Goal: Task Accomplishment & Management: Manage account settings

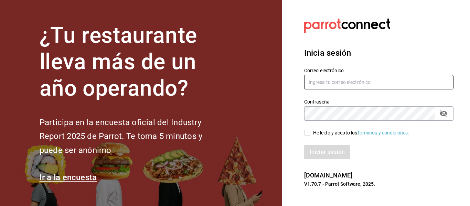
type input "[EMAIL_ADDRESS][DOMAIN_NAME]"
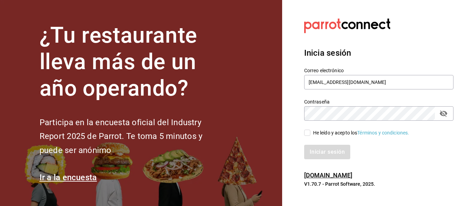
click at [307, 130] on input "He leído y acepto los Términos y condiciones." at bounding box center [307, 133] width 6 height 6
checkbox input "true"
click at [319, 150] on button "Iniciar sesión" at bounding box center [327, 152] width 47 height 14
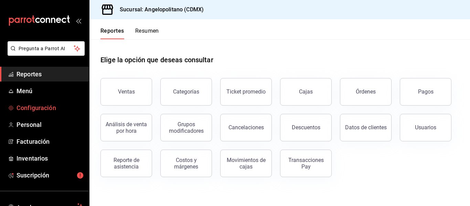
click at [34, 109] on span "Configuración" at bounding box center [50, 107] width 67 height 9
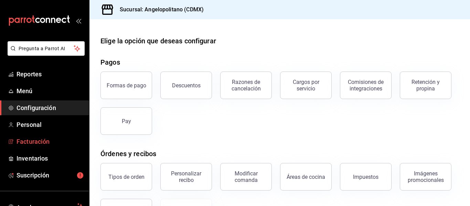
click at [42, 142] on span "Facturación" at bounding box center [50, 141] width 67 height 9
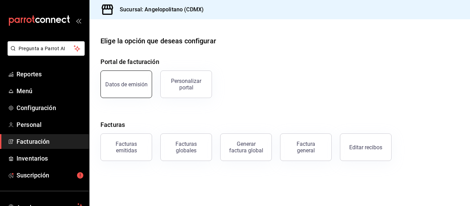
click at [141, 92] on button "Datos de emisión" at bounding box center [126, 84] width 52 height 28
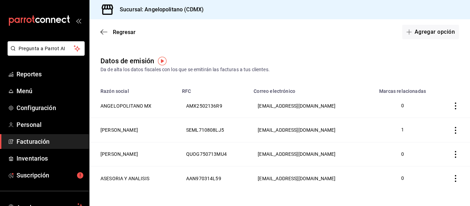
click at [33, 140] on span "Facturación" at bounding box center [50, 141] width 67 height 9
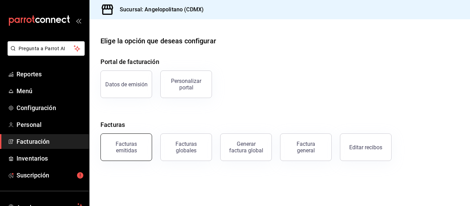
click at [133, 149] on div "Facturas emitidas" at bounding box center [126, 147] width 43 height 13
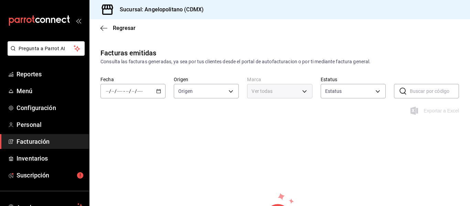
type input "ORDER_INVOICE,GENERAL_INVOICE"
type input "ACTIVE,PENDING_CANCELLATION,CANCELLED,PRE_CANCELLED"
type input "e7b7265c-889c-41a5-bb0c-0e62bdb51750"
click at [155, 90] on div "/ / - / /" at bounding box center [132, 91] width 65 height 14
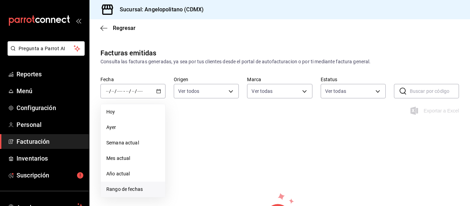
click at [117, 192] on span "Rango de fechas" at bounding box center [132, 189] width 53 height 7
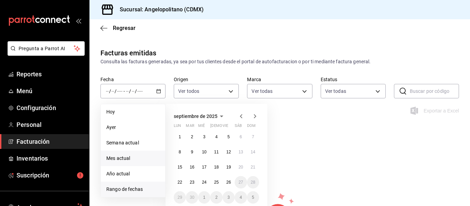
click at [121, 159] on span "Mes actual" at bounding box center [132, 158] width 53 height 7
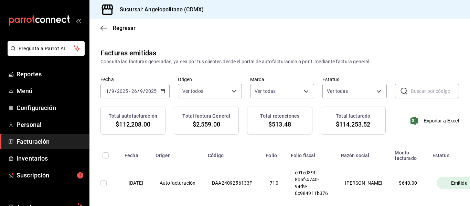
scroll to position [163, 0]
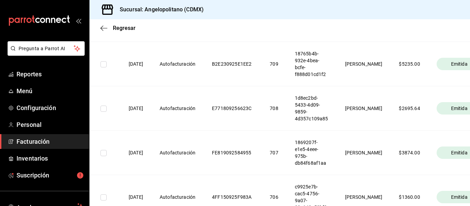
click at [99, 30] on div "Regresar" at bounding box center [279, 28] width 380 height 18
click at [102, 26] on icon "button" at bounding box center [103, 28] width 7 height 6
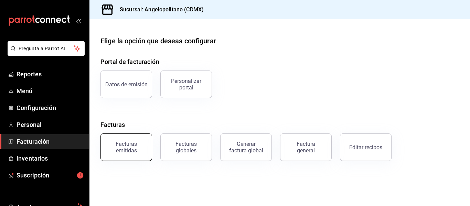
click at [128, 151] on div "Facturas emitidas" at bounding box center [126, 147] width 43 height 13
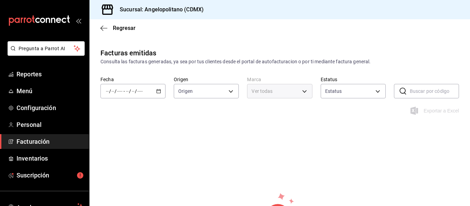
type input "ORDER_INVOICE,GENERAL_INVOICE"
type input "ACTIVE,PENDING_CANCELLATION,CANCELLED,PRE_CANCELLED"
type input "e7b7265c-889c-41a5-bb0c-0e62bdb51750"
click at [154, 92] on div "/ / - / /" at bounding box center [132, 91] width 65 height 14
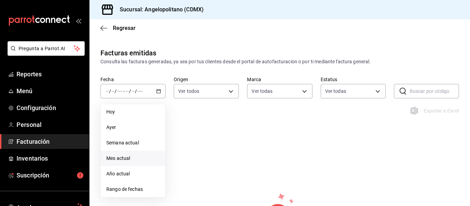
click at [123, 161] on span "Mes actual" at bounding box center [132, 158] width 53 height 7
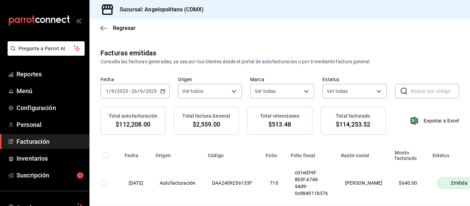
click at [77, 23] on div "mailbox folders" at bounding box center [44, 20] width 89 height 41
click at [78, 19] on icon "open_drawer_menu" at bounding box center [79, 21] width 6 height 6
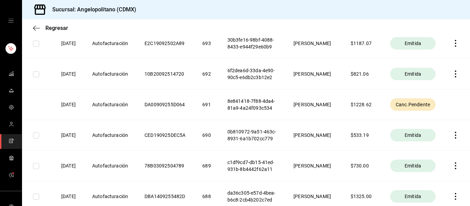
scroll to position [817, 0]
